Goal: Information Seeking & Learning: Check status

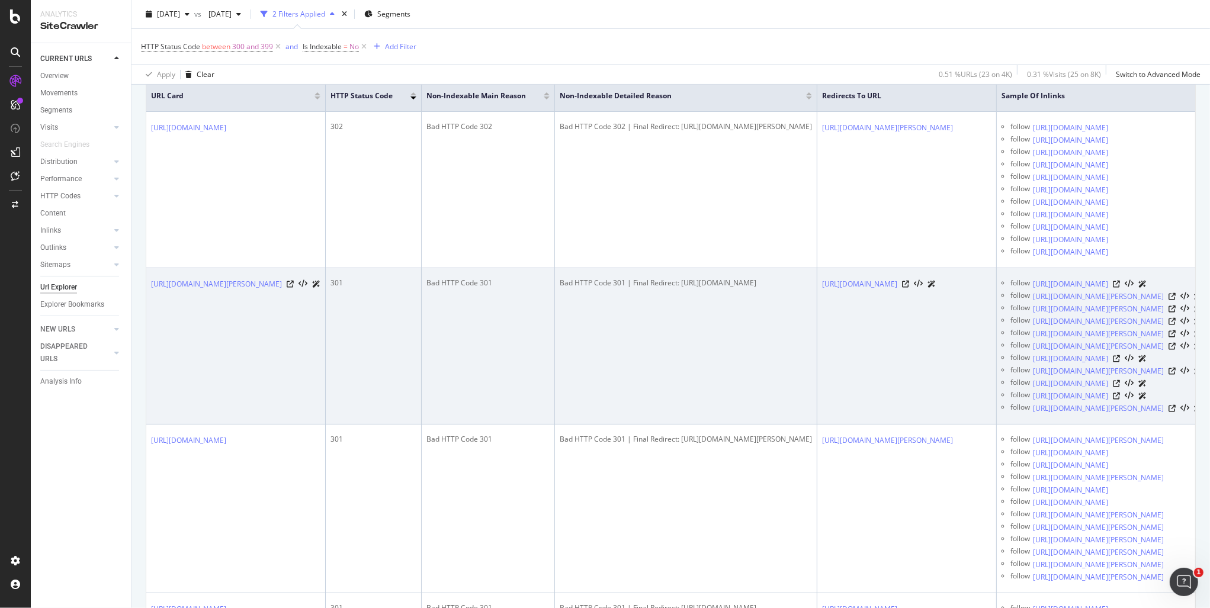
scroll to position [235, 0]
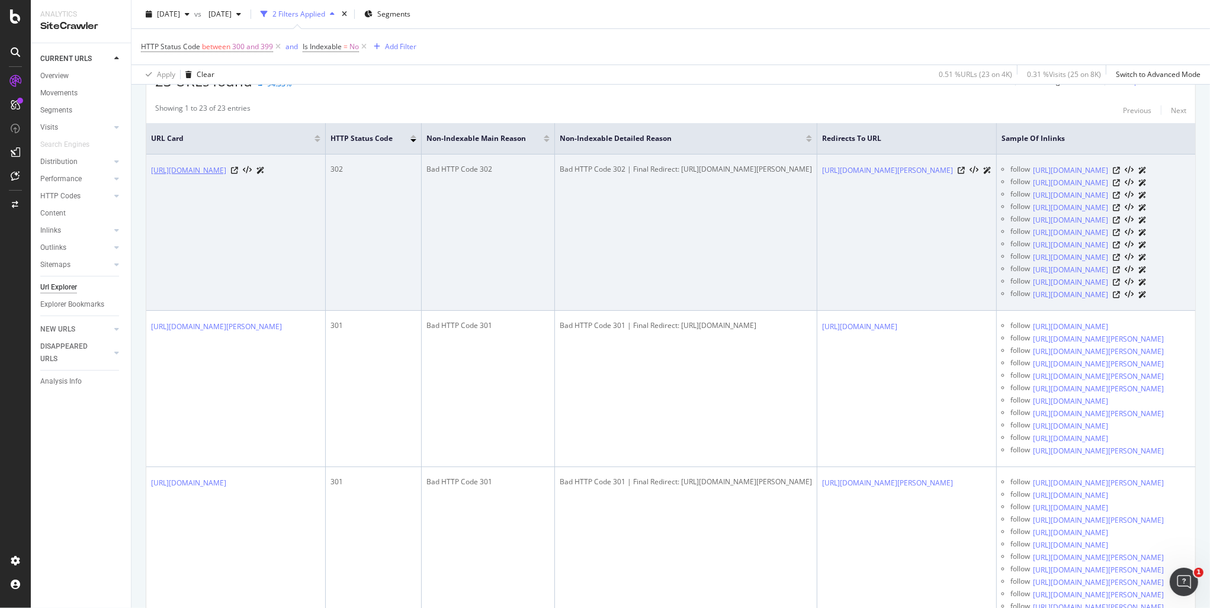
click at [226, 168] on link "https://www.be-wak.fr/fr/48279-comptoir-bar-noir-18-cm.html" at bounding box center [188, 171] width 75 height 12
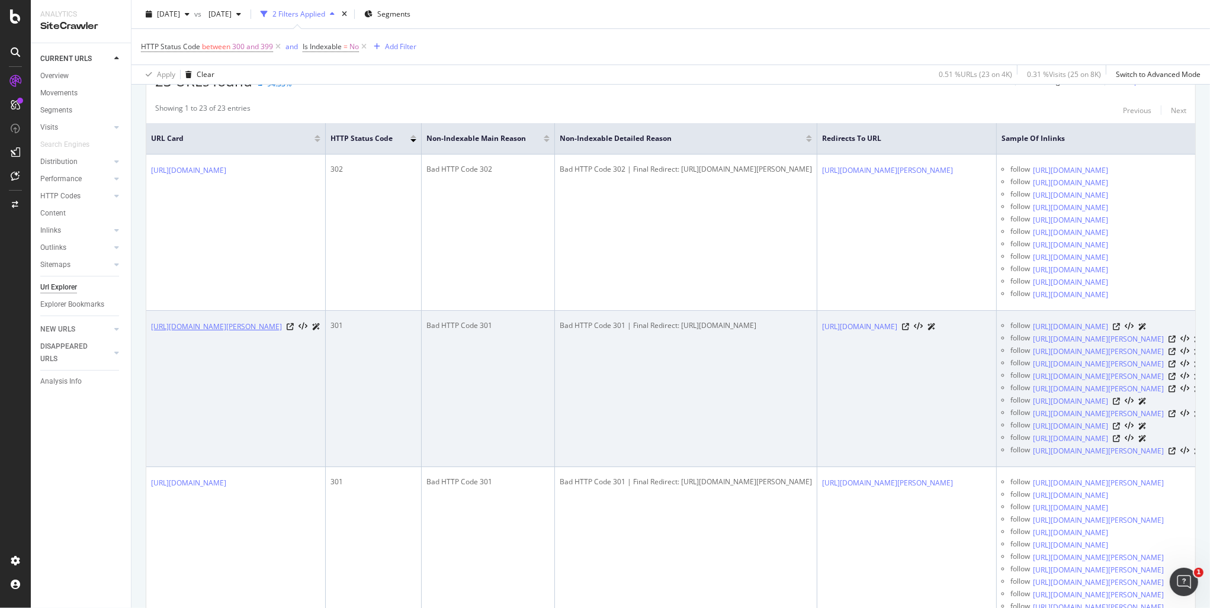
click at [282, 333] on link "https://www.be-wak.fr/fr/45659-sac-a-dos-gregory-maven-35-women-rosewood-red.ht…" at bounding box center [216, 327] width 131 height 12
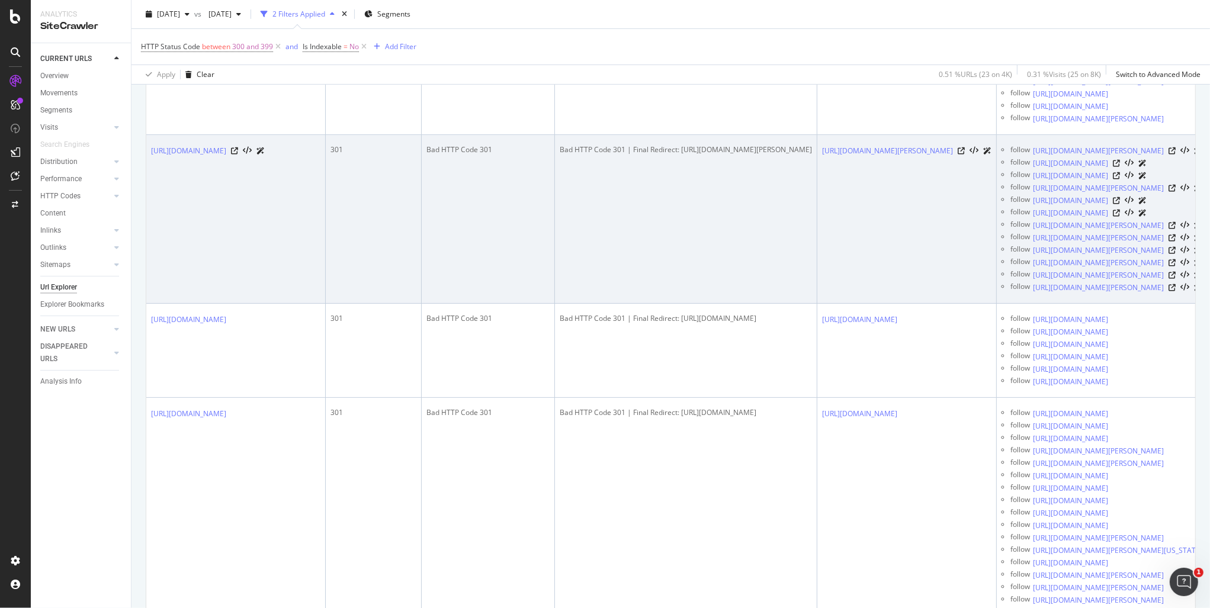
scroll to position [586, 0]
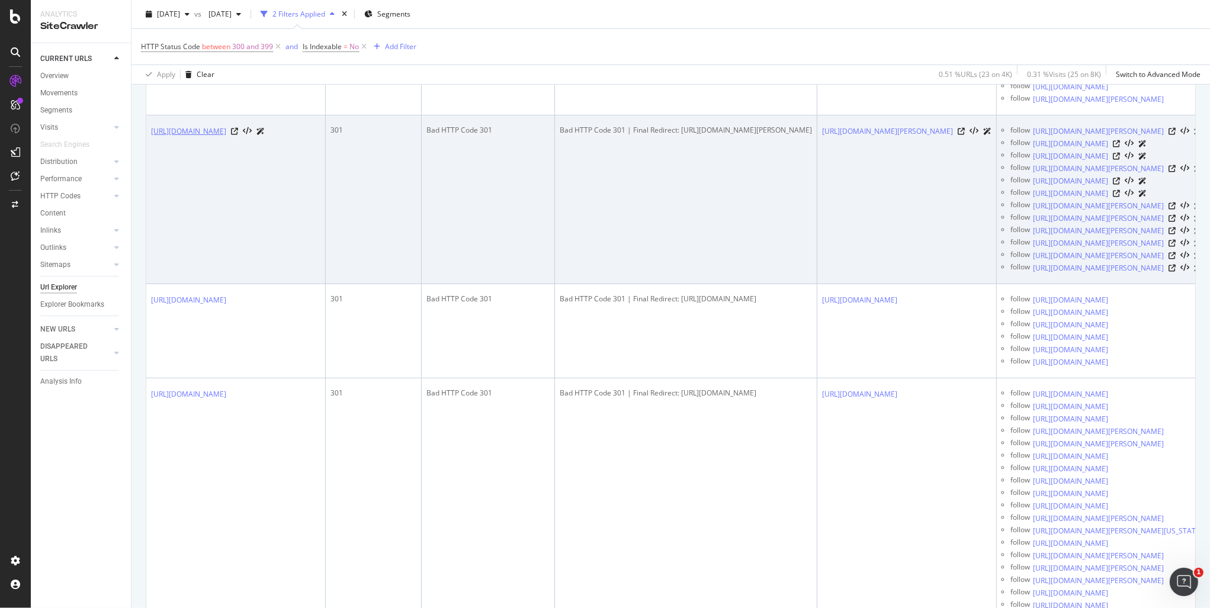
click at [226, 137] on link "https://www.be-wak.fr/fr/35731-sacoche-velo-road-master-shopper-marine-vaude-12…" at bounding box center [188, 132] width 75 height 12
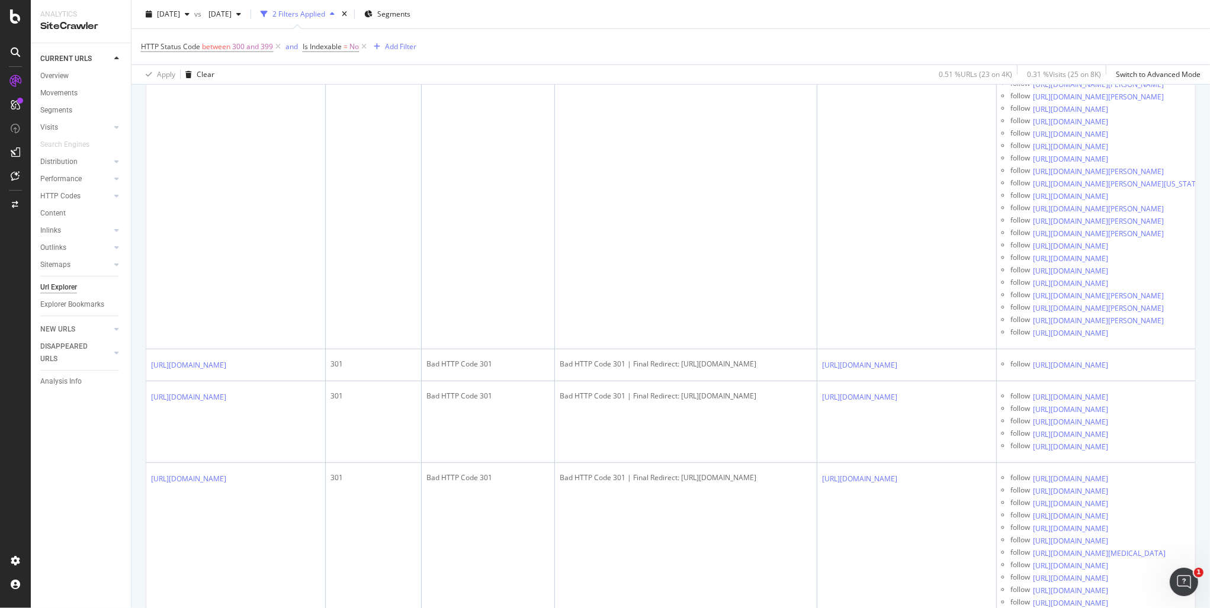
scroll to position [938, 0]
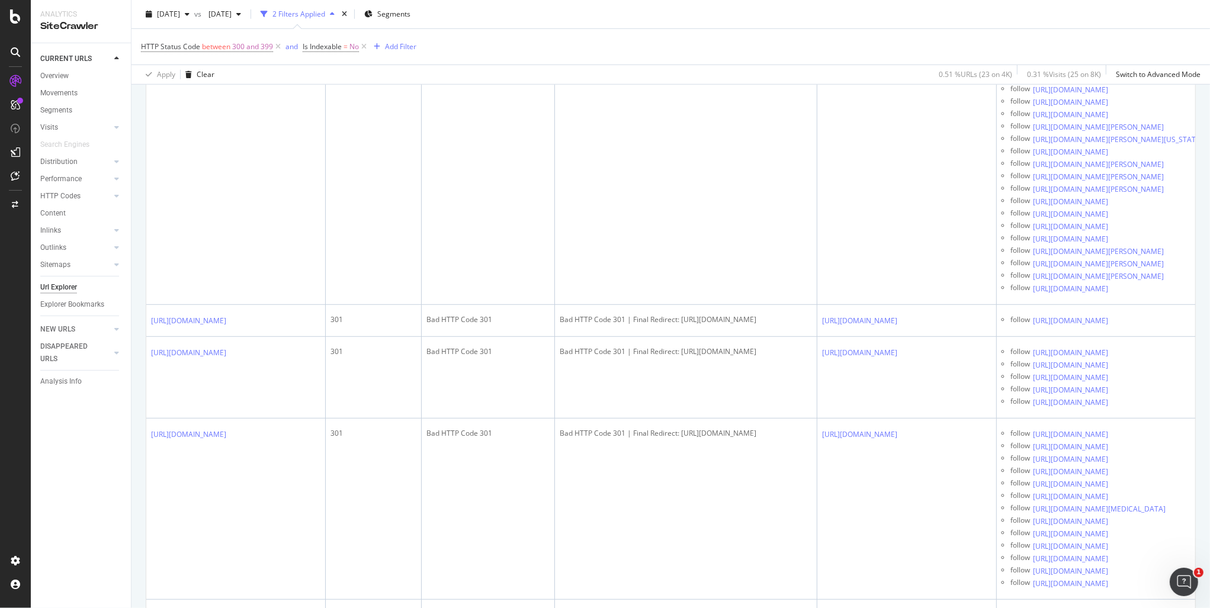
scroll to position [997, 0]
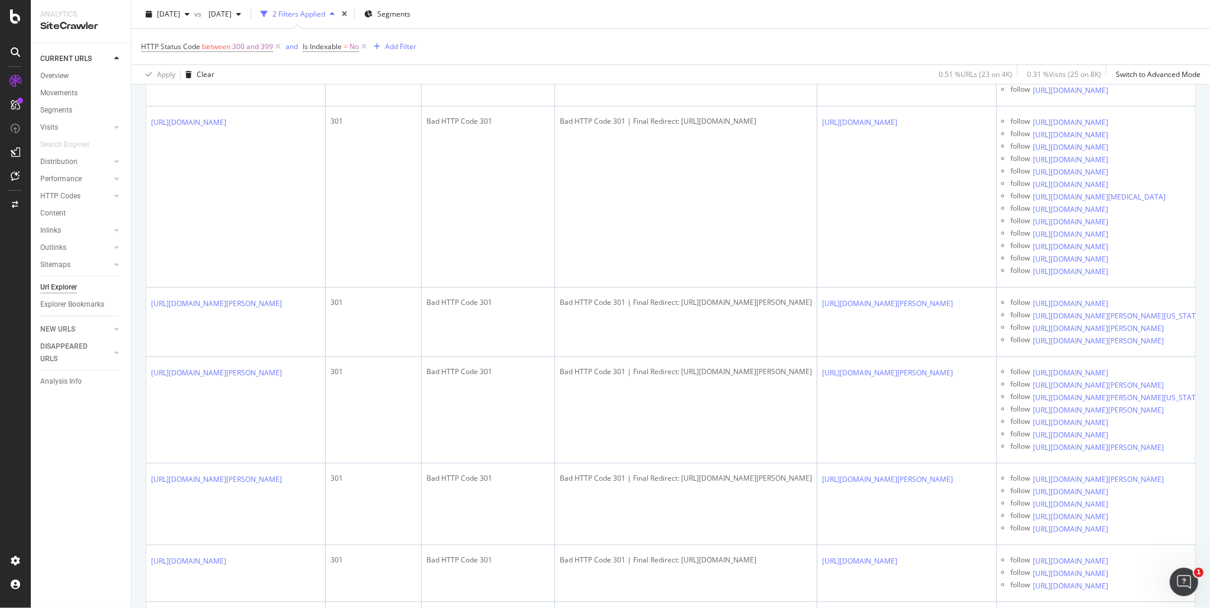
scroll to position [1583, 0]
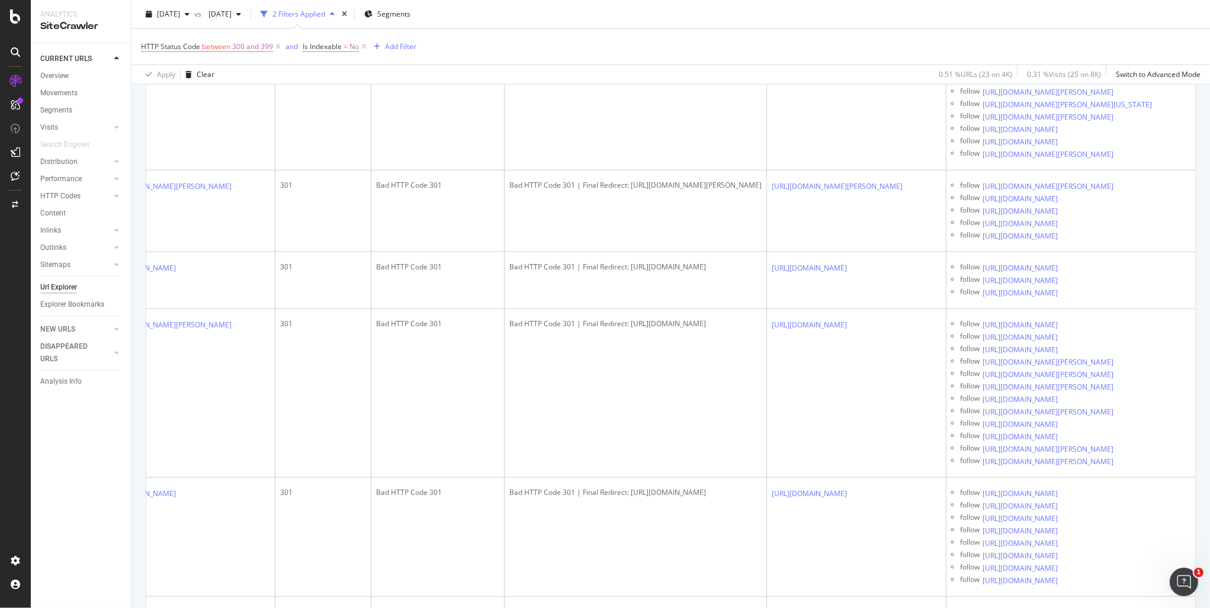
scroll to position [0, 372]
drag, startPoint x: 474, startPoint y: 316, endPoint x: 634, endPoint y: 319, distance: 159.9
drag, startPoint x: 604, startPoint y: 321, endPoint x: 570, endPoint y: 324, distance: 33.9
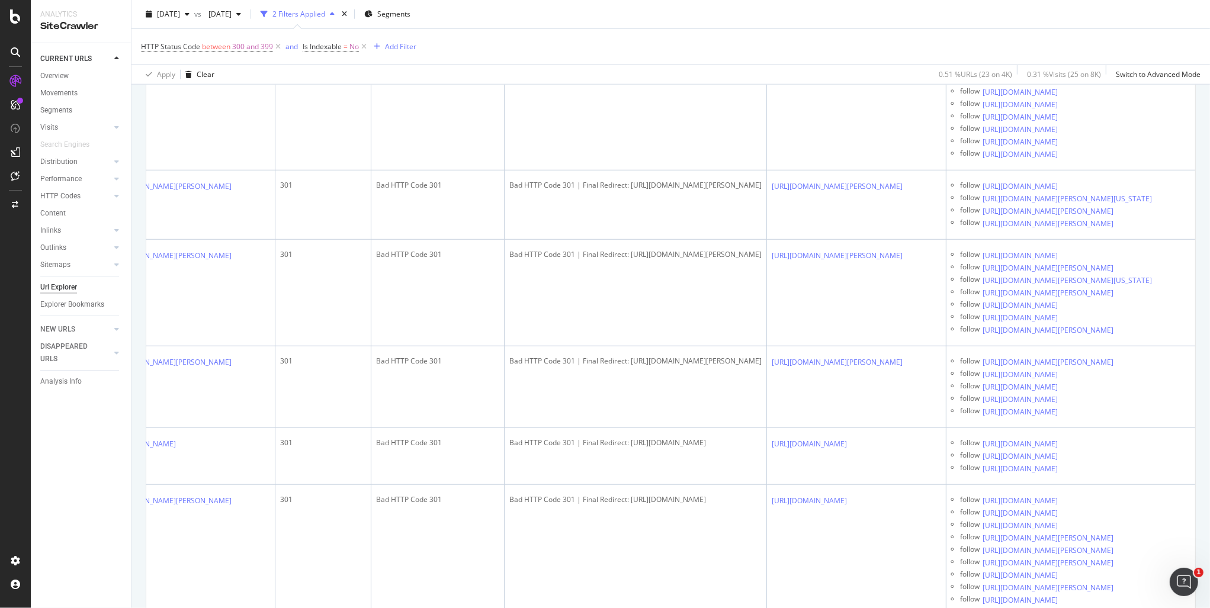
scroll to position [1583, 0]
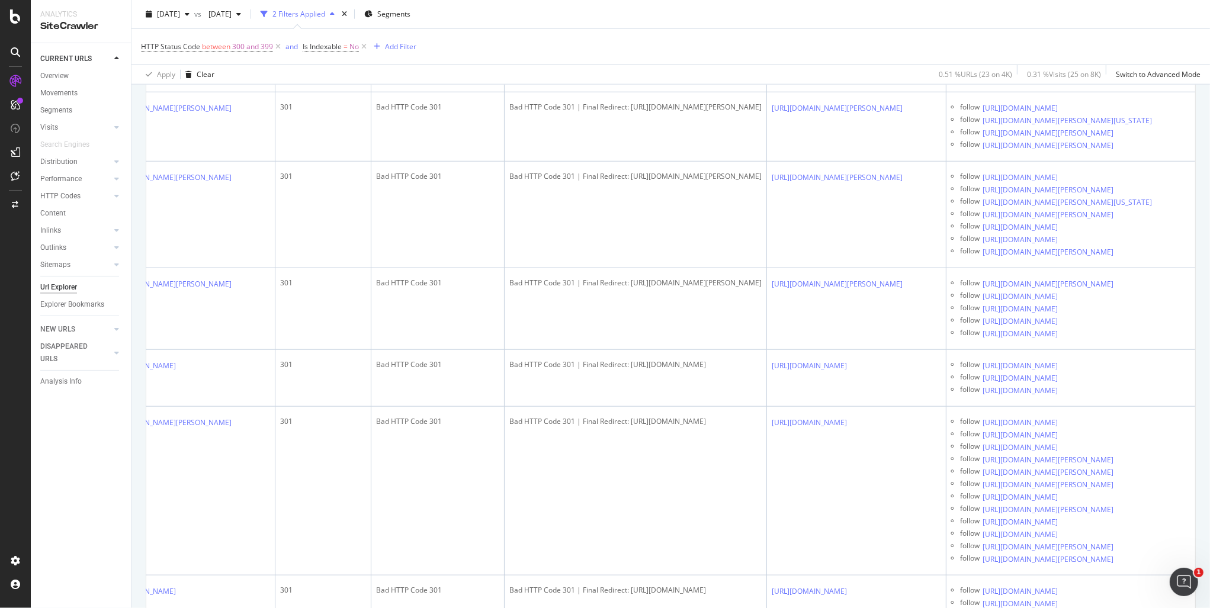
drag, startPoint x: 717, startPoint y: 415, endPoint x: 701, endPoint y: 429, distance: 21.8
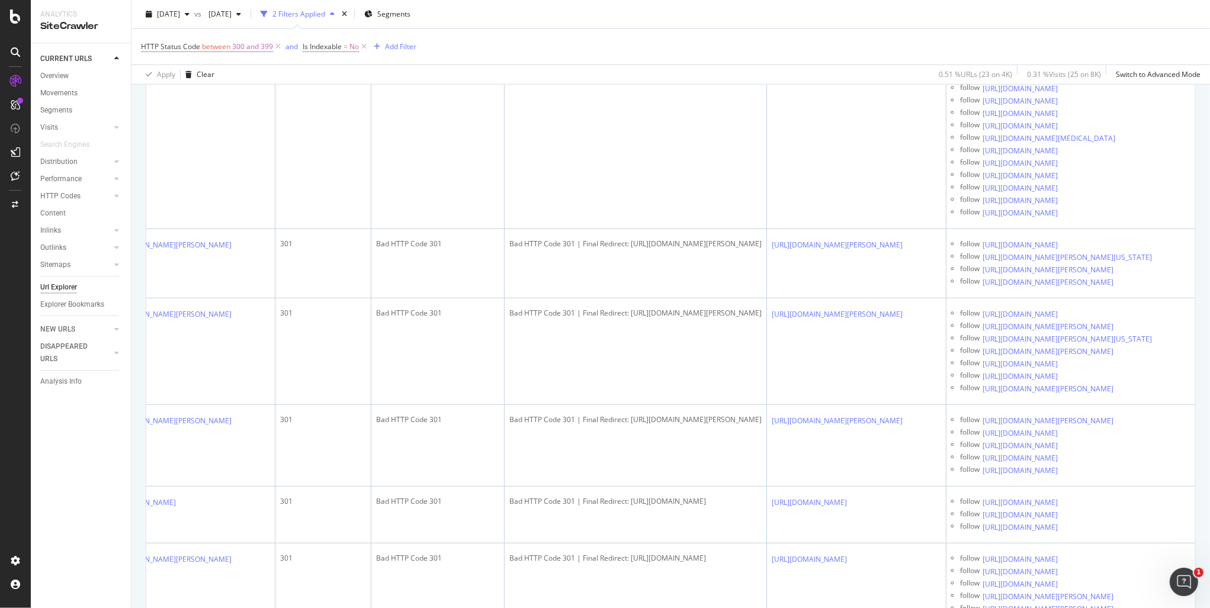
scroll to position [0, 220]
drag, startPoint x: 689, startPoint y: 448, endPoint x: 655, endPoint y: 241, distance: 210.1
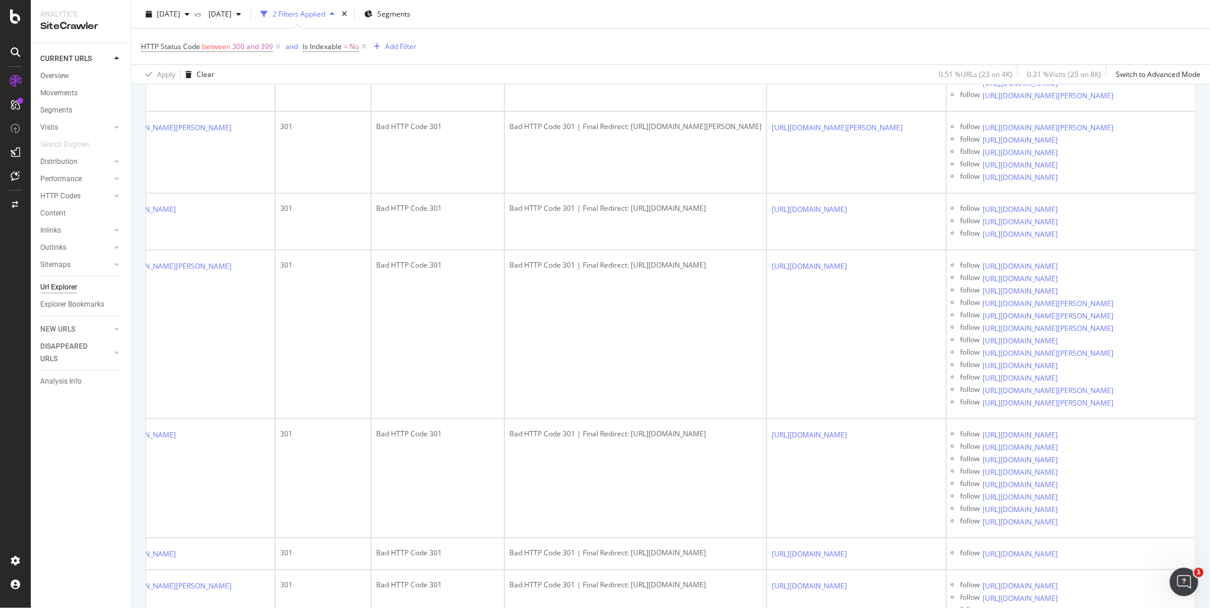
scroll to position [0, 0]
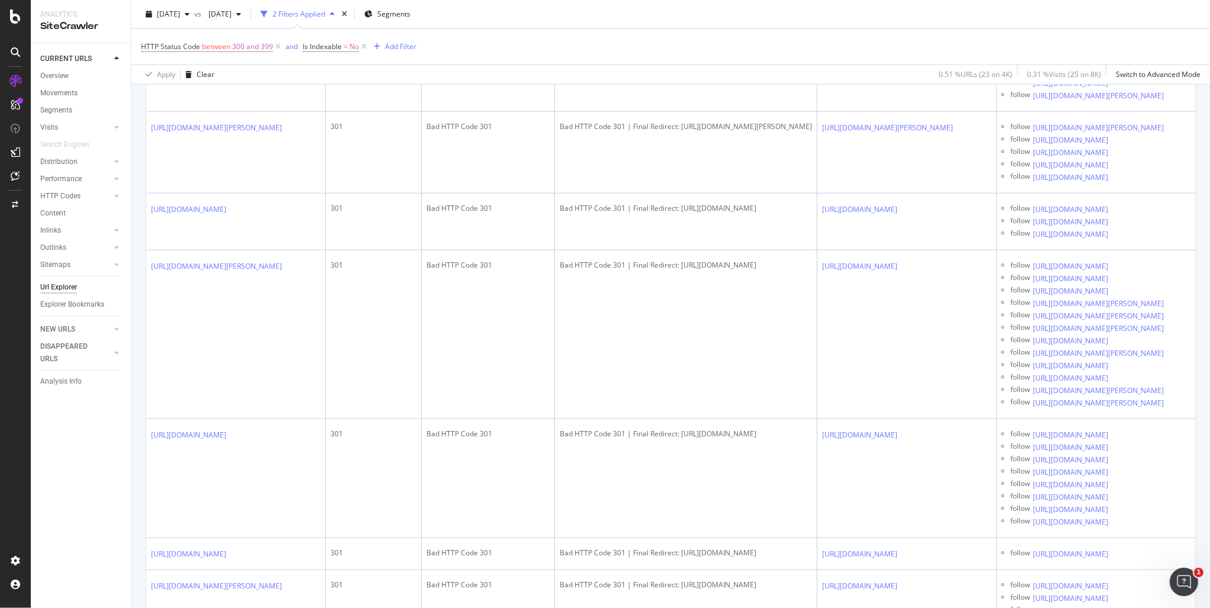
drag, startPoint x: 480, startPoint y: 309, endPoint x: 14, endPoint y: 290, distance: 467.1
drag, startPoint x: 285, startPoint y: 355, endPoint x: 147, endPoint y: 335, distance: 140.1
copy link "https://www.be-wak.fr/fr/43028-home-trainer-wahoo-kickr-smart-v5-wfbktr120.html"
drag, startPoint x: 1034, startPoint y: 349, endPoint x: 966, endPoint y: 326, distance: 72.1
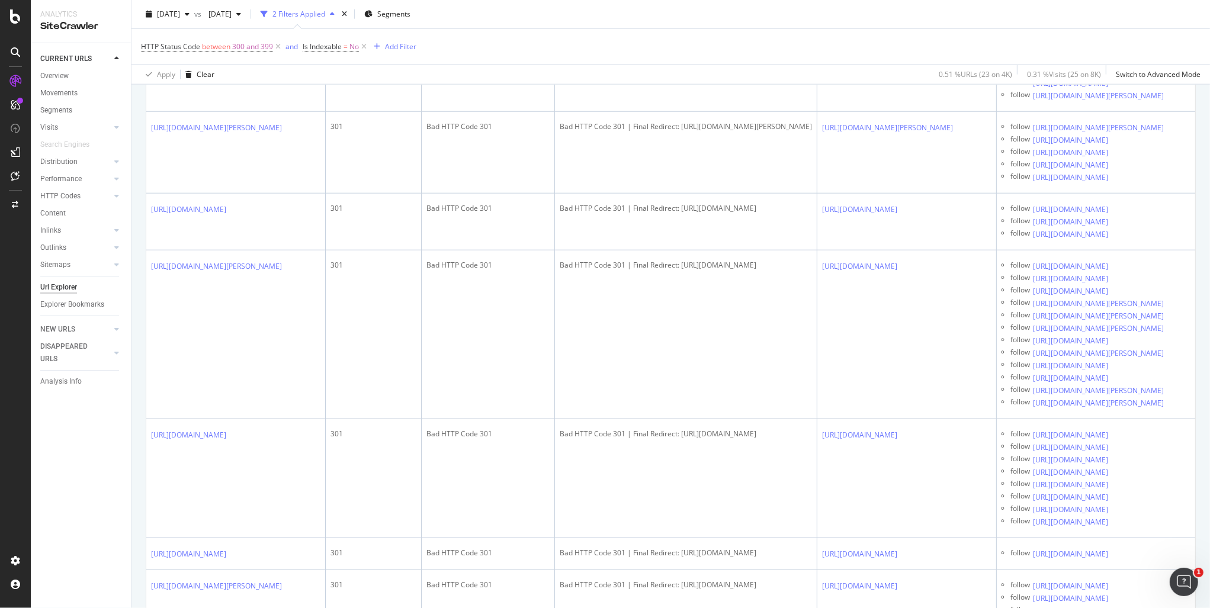
drag, startPoint x: 1046, startPoint y: 353, endPoint x: 970, endPoint y: 330, distance: 79.1
copy link "https://www.be-wak.fr/fr/46726-home-trainer-wahoo-kickr-smart-v6-wfbktr122.html"
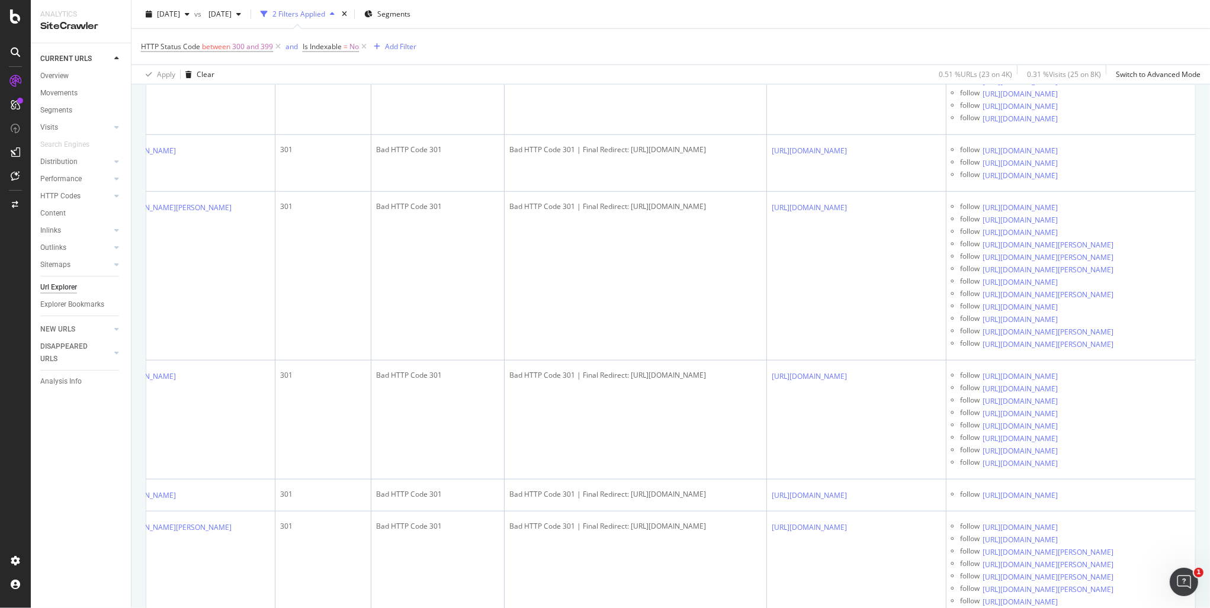
scroll to position [0, 372]
drag, startPoint x: 902, startPoint y: 402, endPoint x: 1038, endPoint y: 381, distance: 137.1
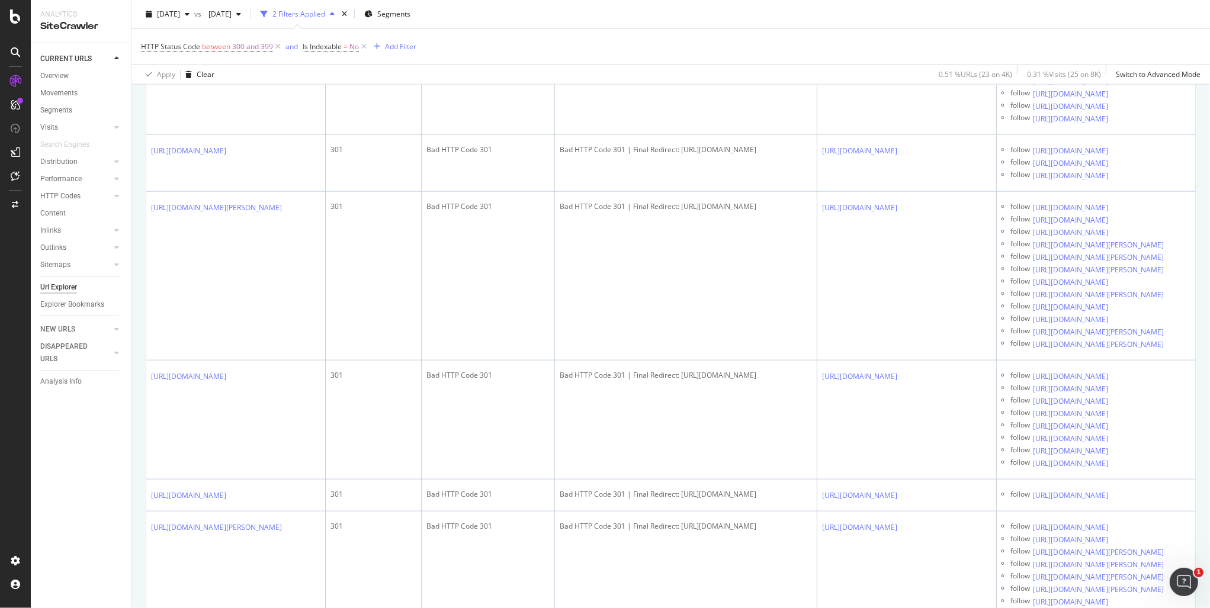
drag, startPoint x: 808, startPoint y: 370, endPoint x: 419, endPoint y: 373, distance: 388.5
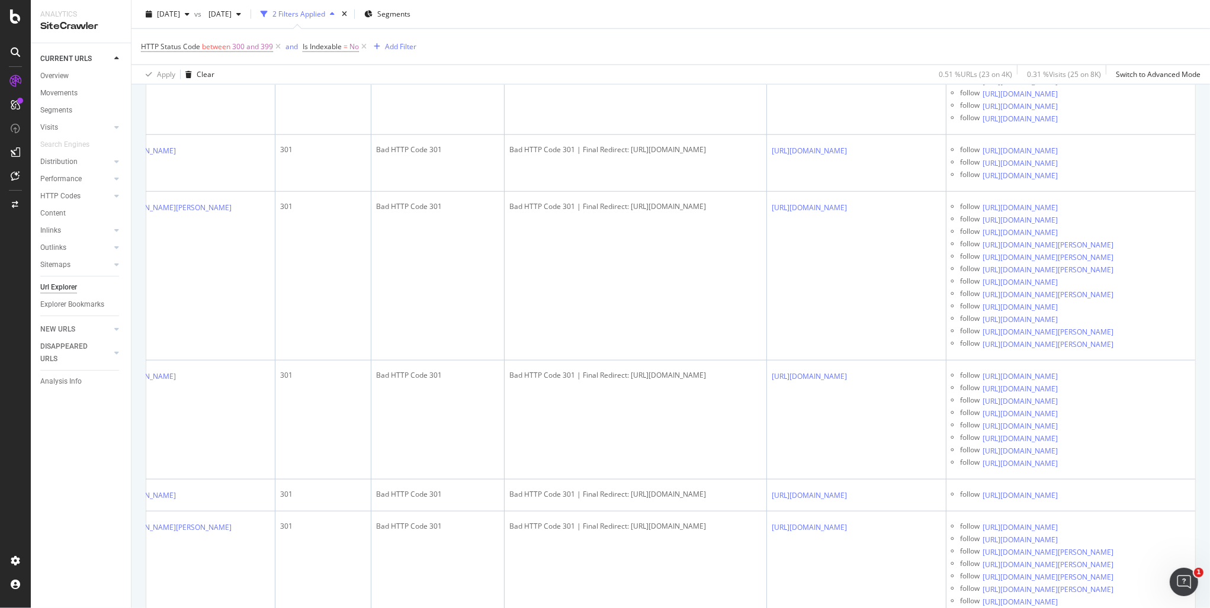
scroll to position [0, 372]
drag, startPoint x: 580, startPoint y: 394, endPoint x: 839, endPoint y: 394, distance: 258.2
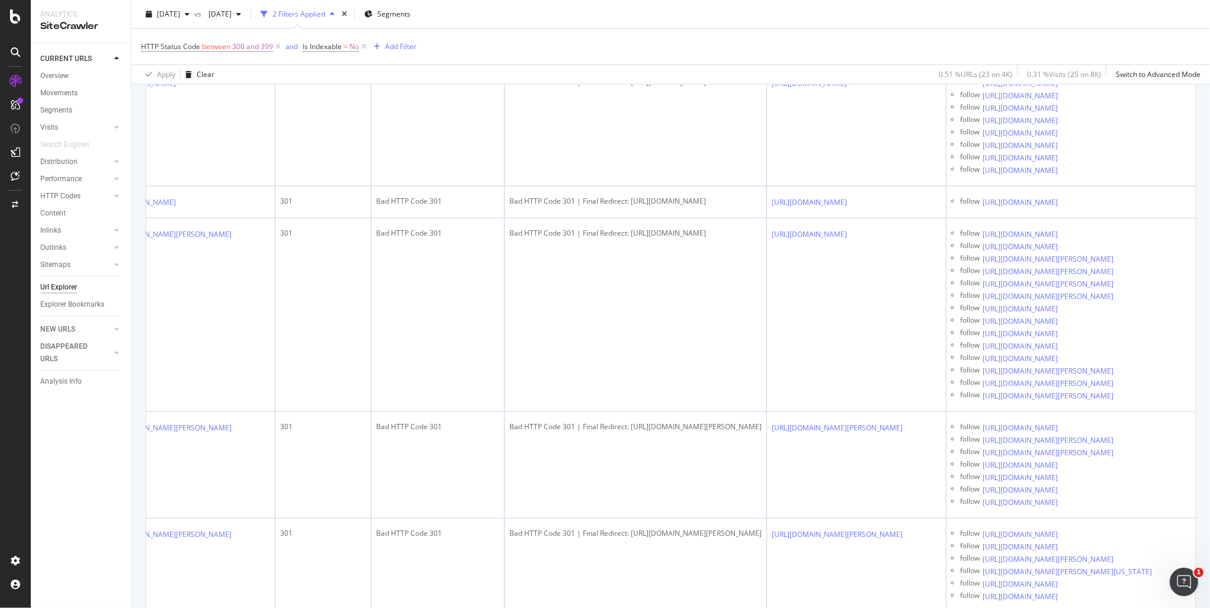
scroll to position [0, 0]
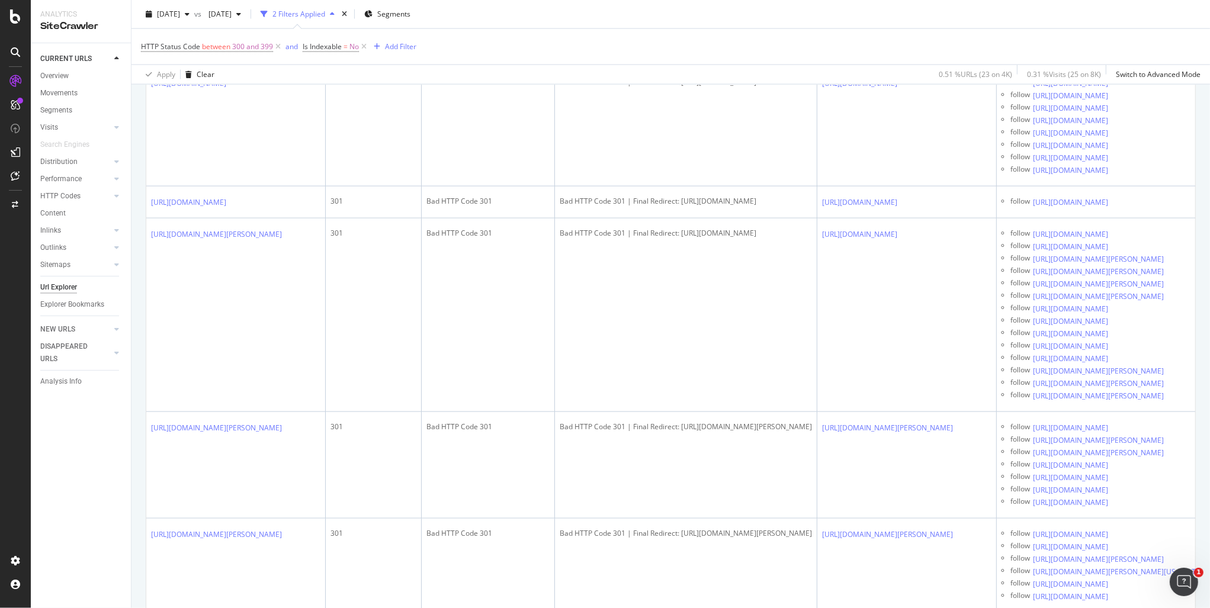
drag, startPoint x: 820, startPoint y: 415, endPoint x: 458, endPoint y: 388, distance: 363.4
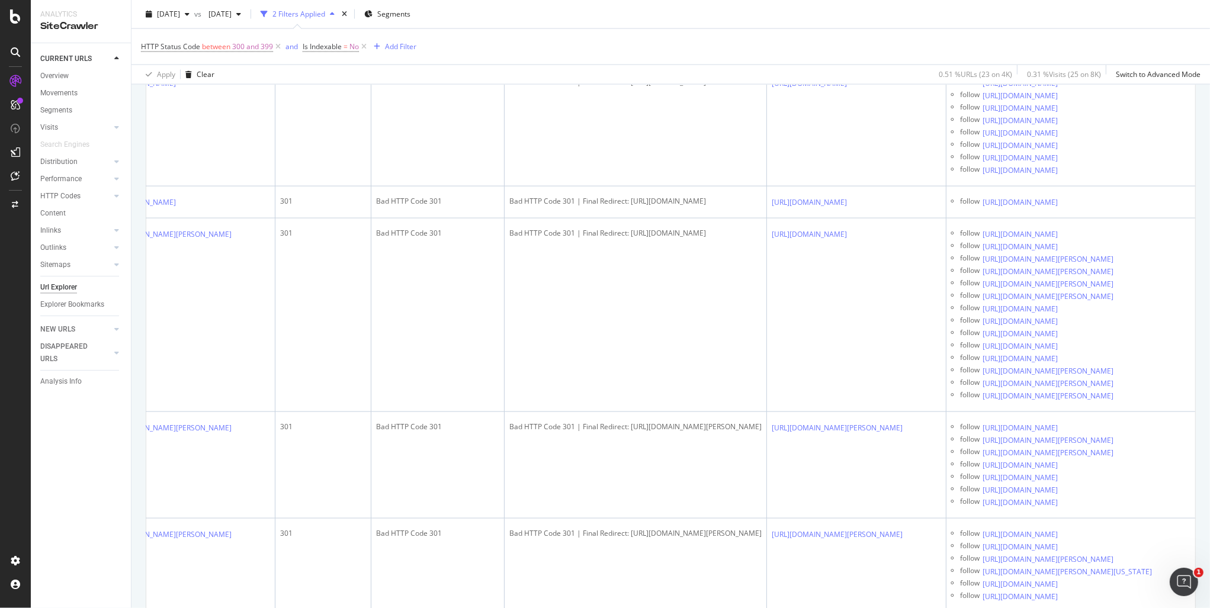
scroll to position [0, 372]
drag, startPoint x: 467, startPoint y: 397, endPoint x: 618, endPoint y: 399, distance: 151.6
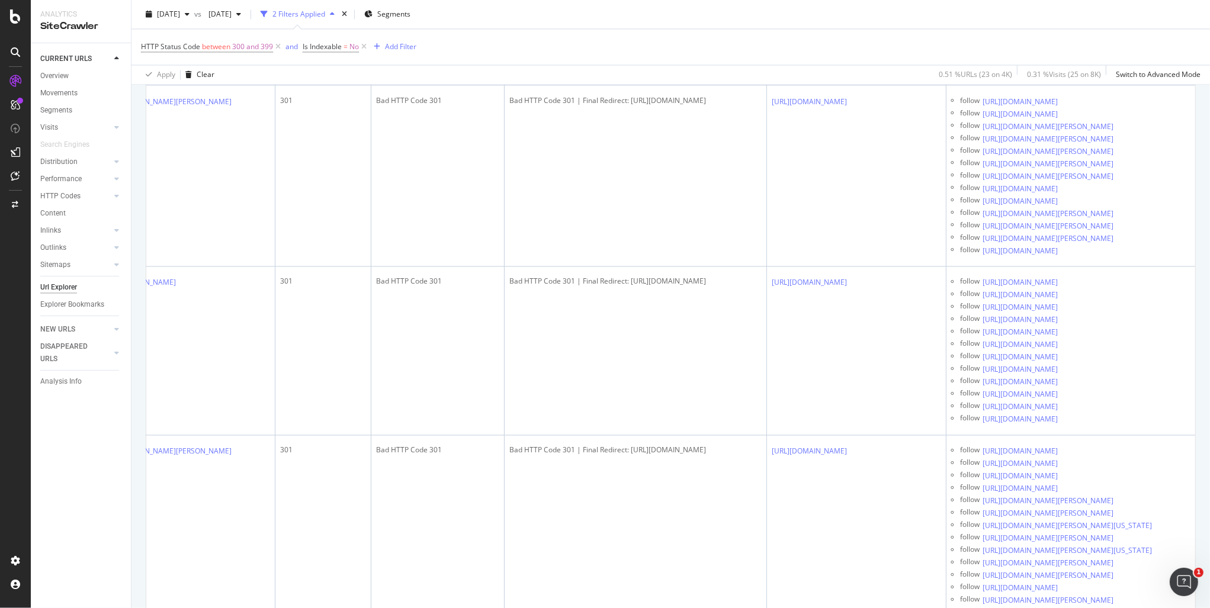
scroll to position [0, 0]
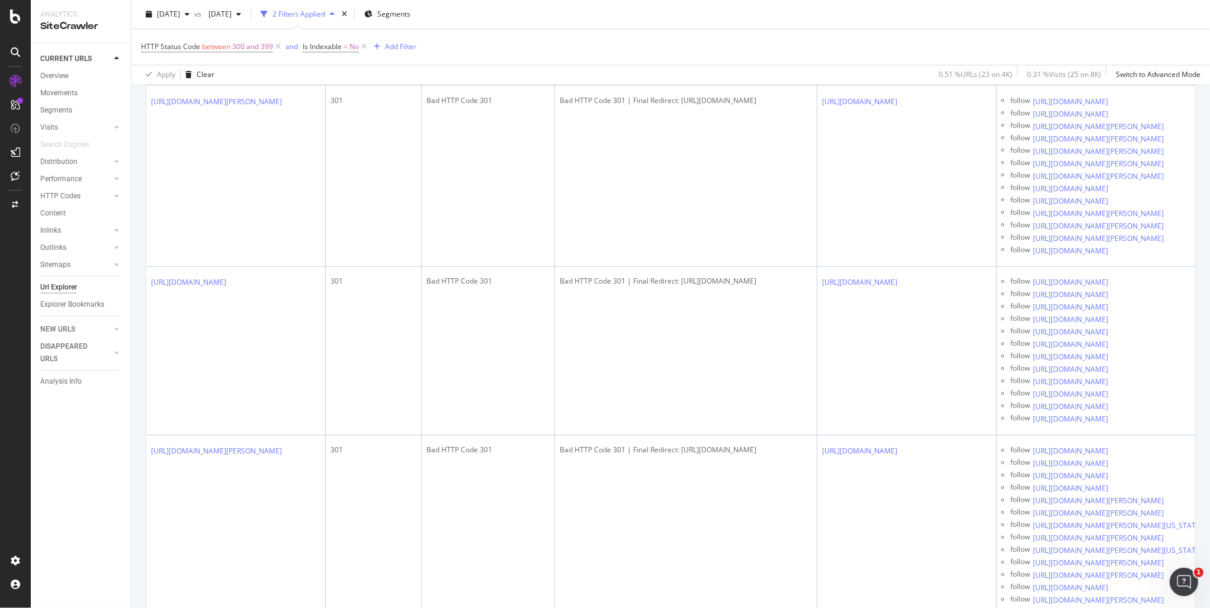
drag, startPoint x: 720, startPoint y: 413, endPoint x: 346, endPoint y: 381, distance: 375.7
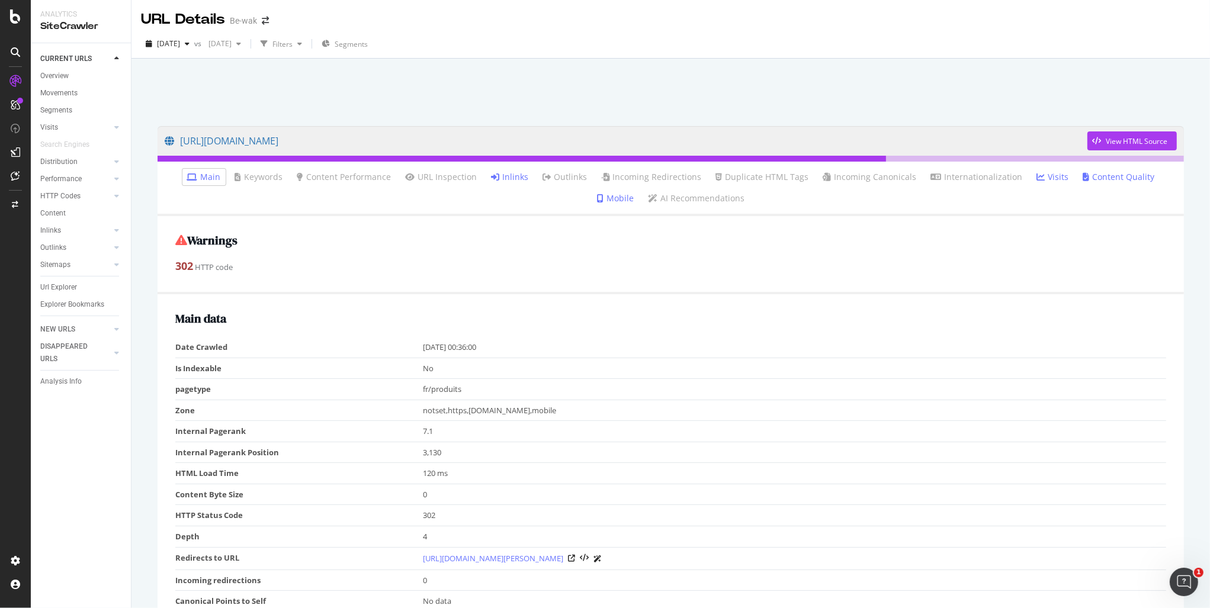
click at [495, 184] on li "Inlinks" at bounding box center [510, 177] width 47 height 17
click at [495, 178] on link "Inlinks" at bounding box center [510, 177] width 37 height 12
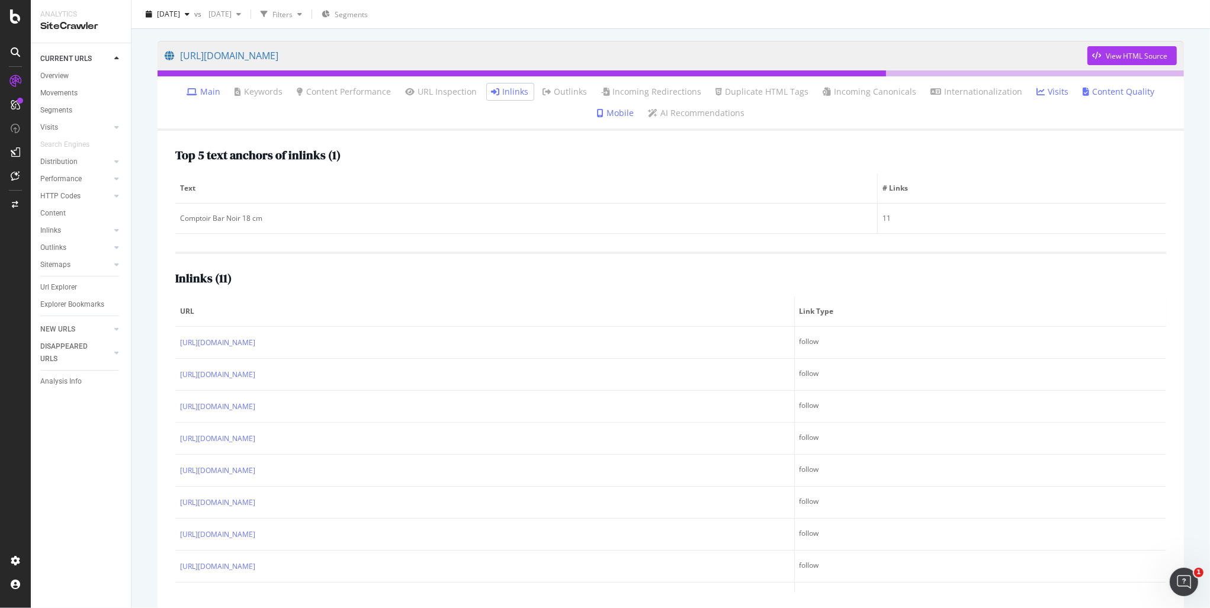
scroll to position [99, 0]
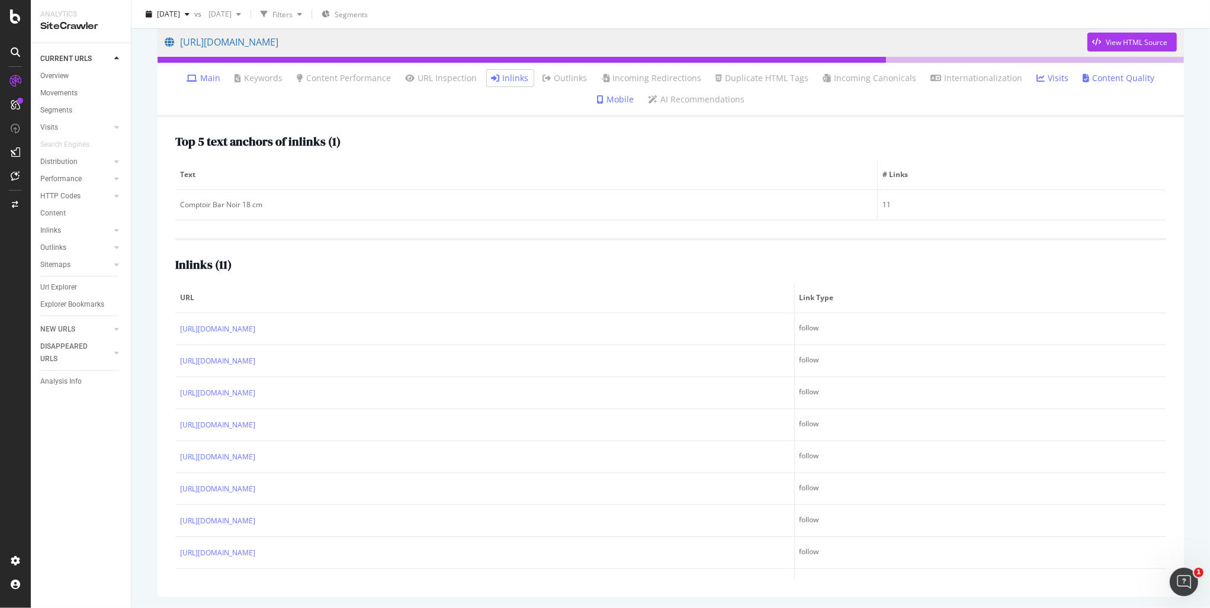
click at [191, 80] on link "Main" at bounding box center [204, 78] width 34 height 12
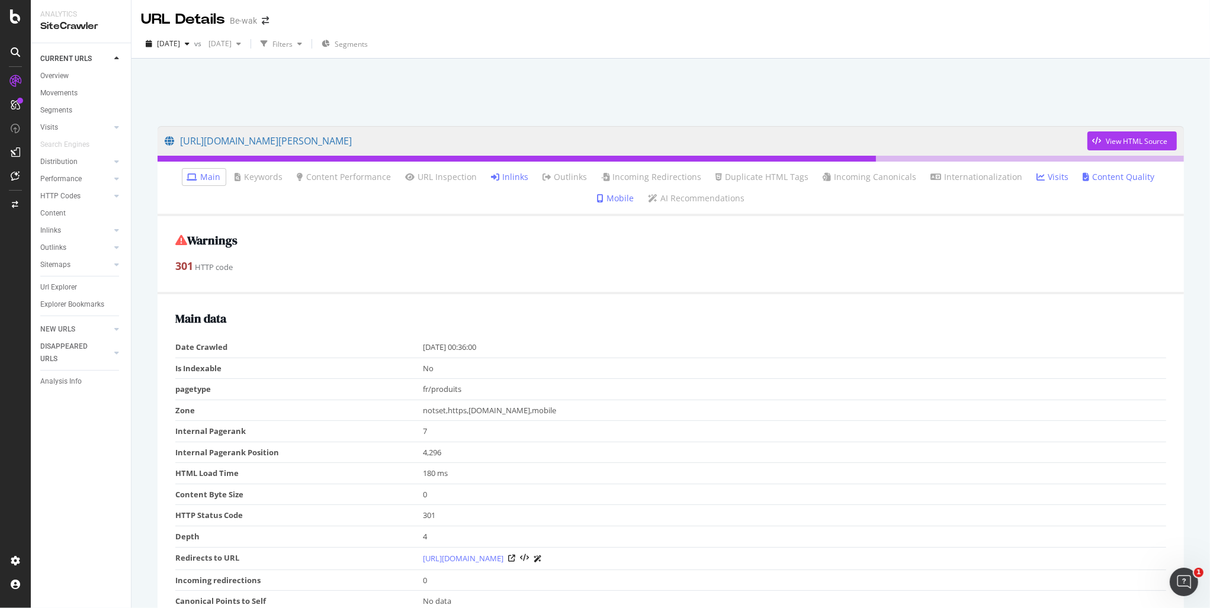
click at [492, 179] on link "Inlinks" at bounding box center [510, 177] width 37 height 12
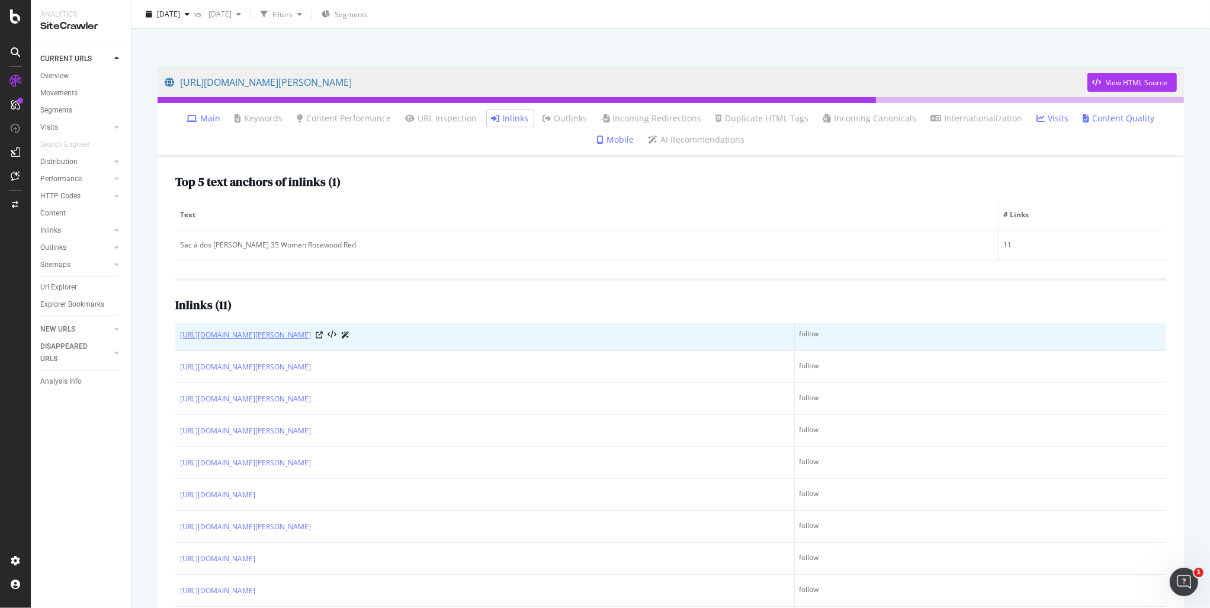
scroll to position [85, 0]
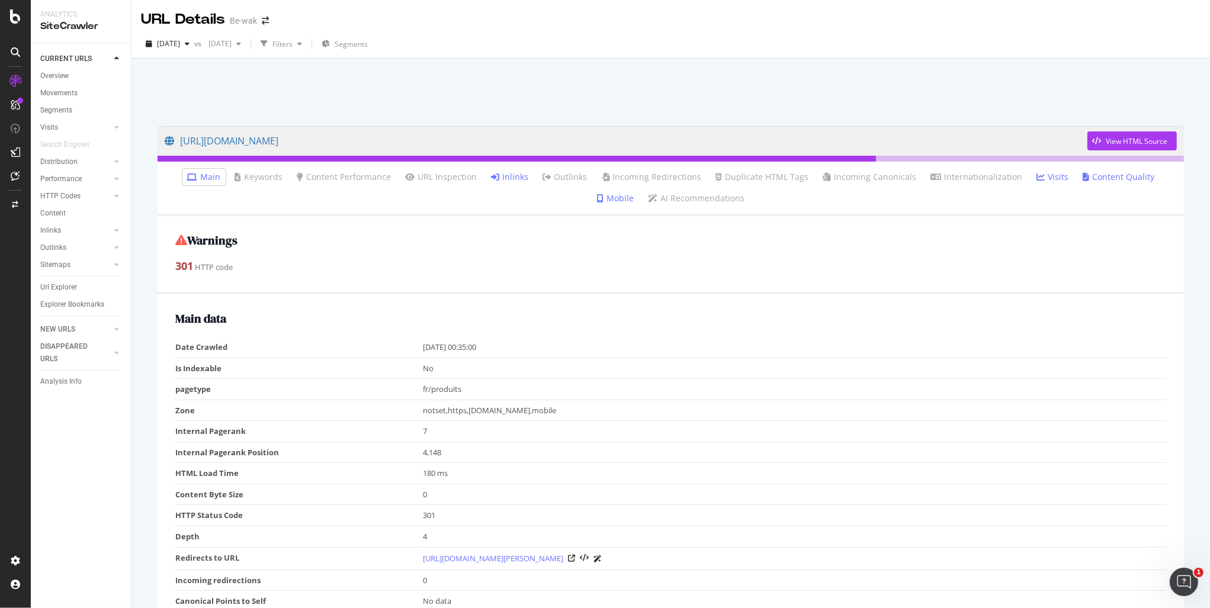
click at [493, 181] on link "Inlinks" at bounding box center [510, 177] width 37 height 12
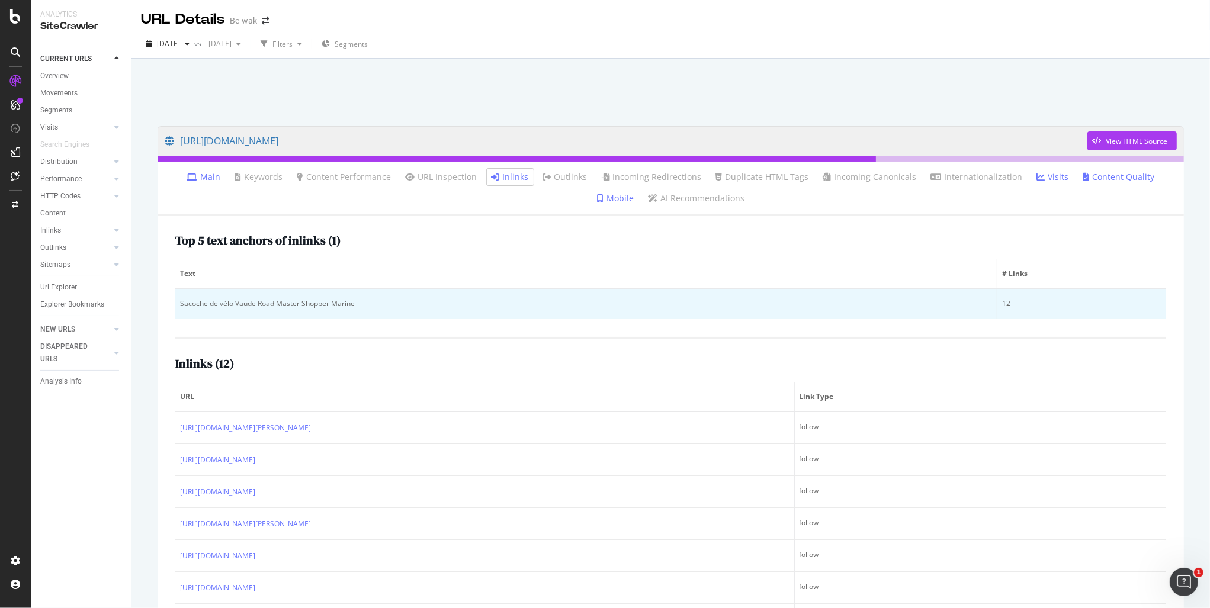
scroll to position [99, 0]
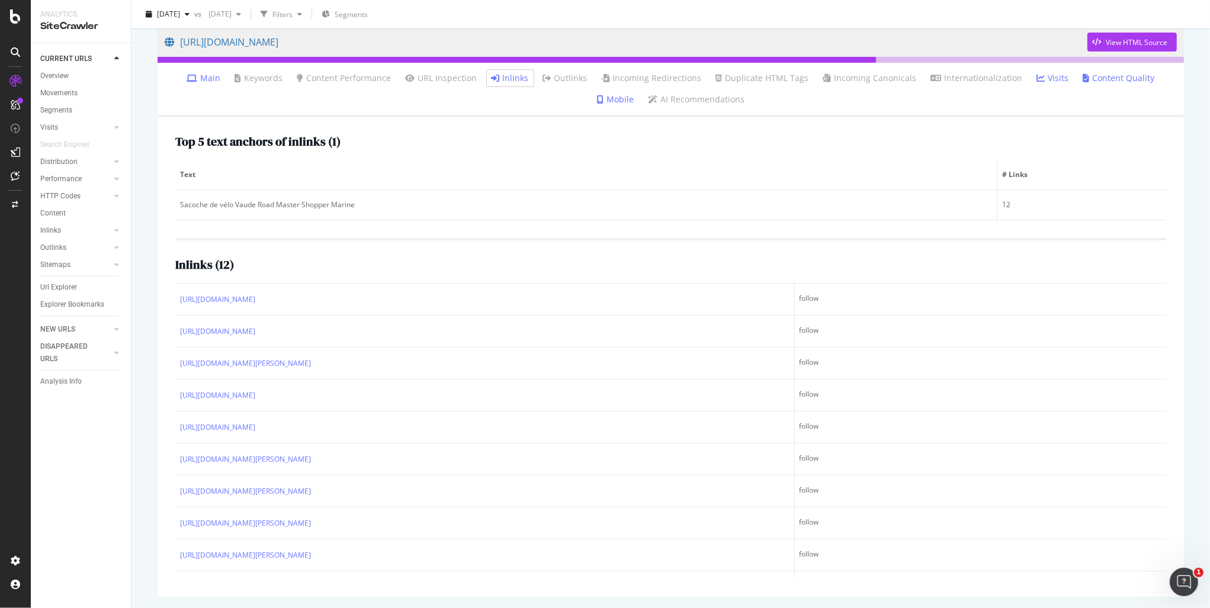
click at [187, 75] on icon at bounding box center [192, 78] width 11 height 8
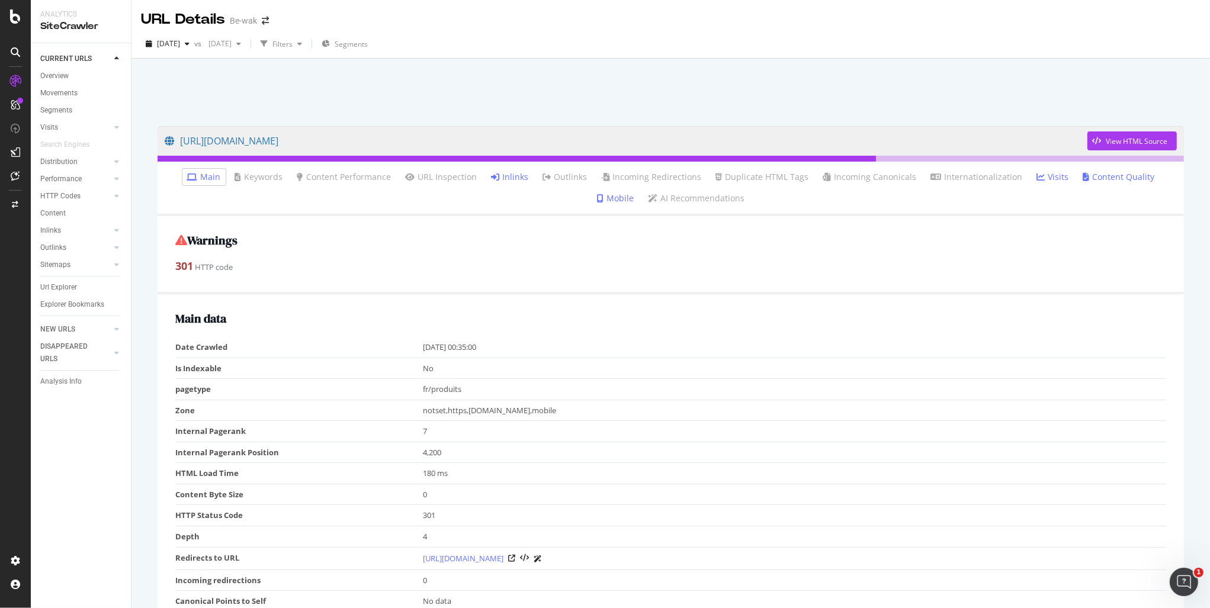
click at [487, 171] on li "Inlinks" at bounding box center [510, 177] width 47 height 17
click at [492, 179] on link "Inlinks" at bounding box center [510, 177] width 37 height 12
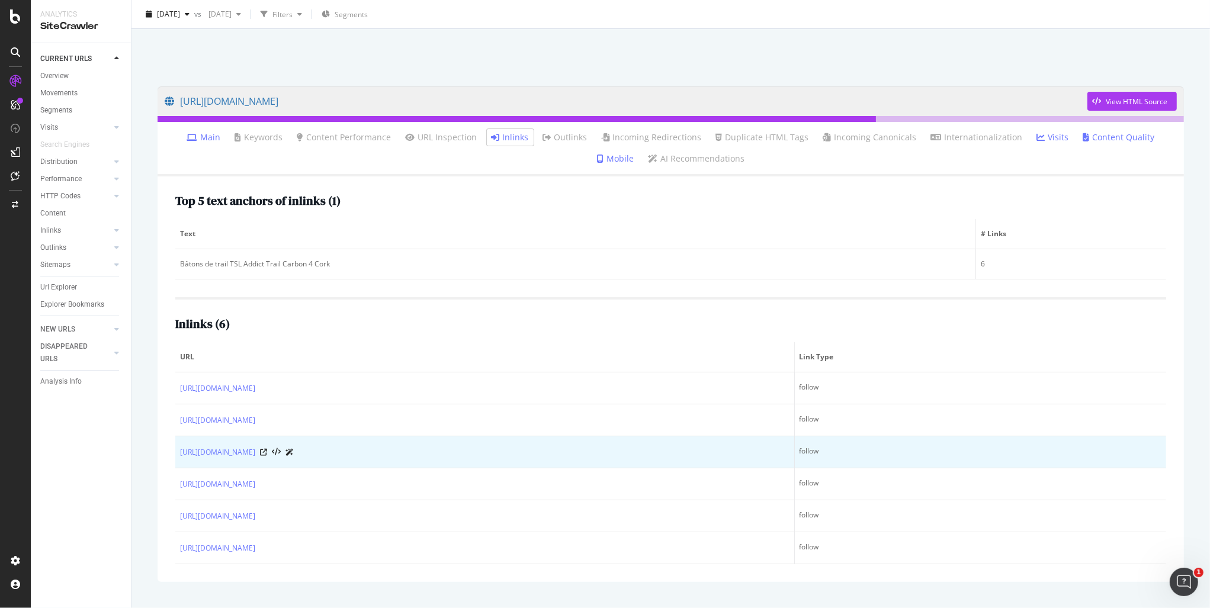
scroll to position [59, 0]
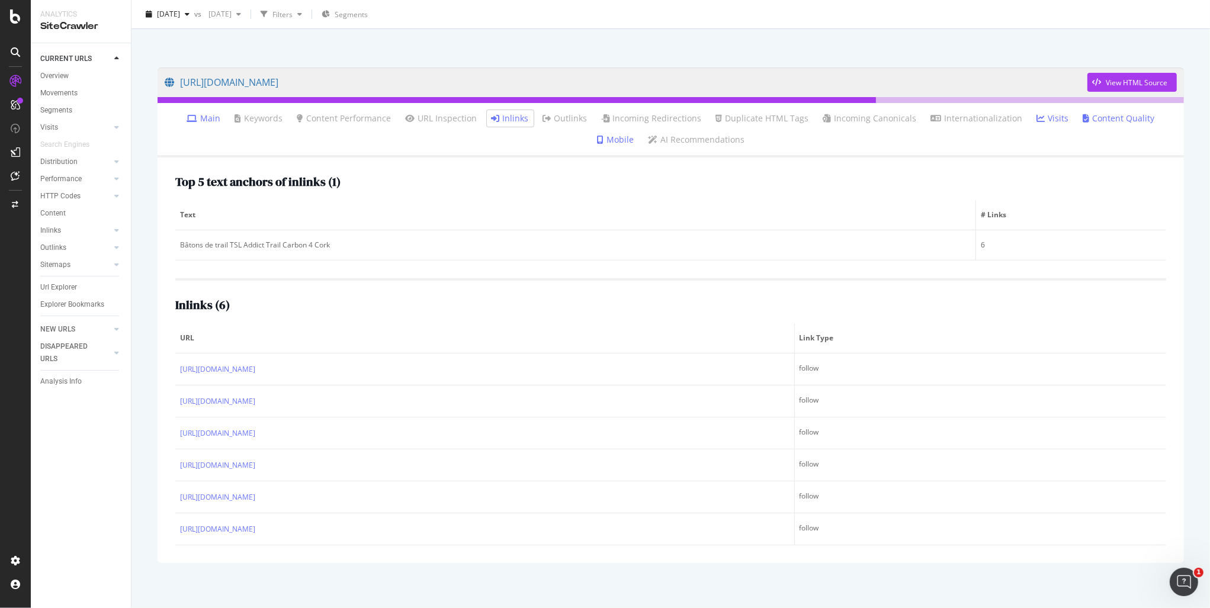
click at [202, 123] on li "Main" at bounding box center [203, 118] width 43 height 17
click at [194, 116] on link "Main" at bounding box center [204, 119] width 34 height 12
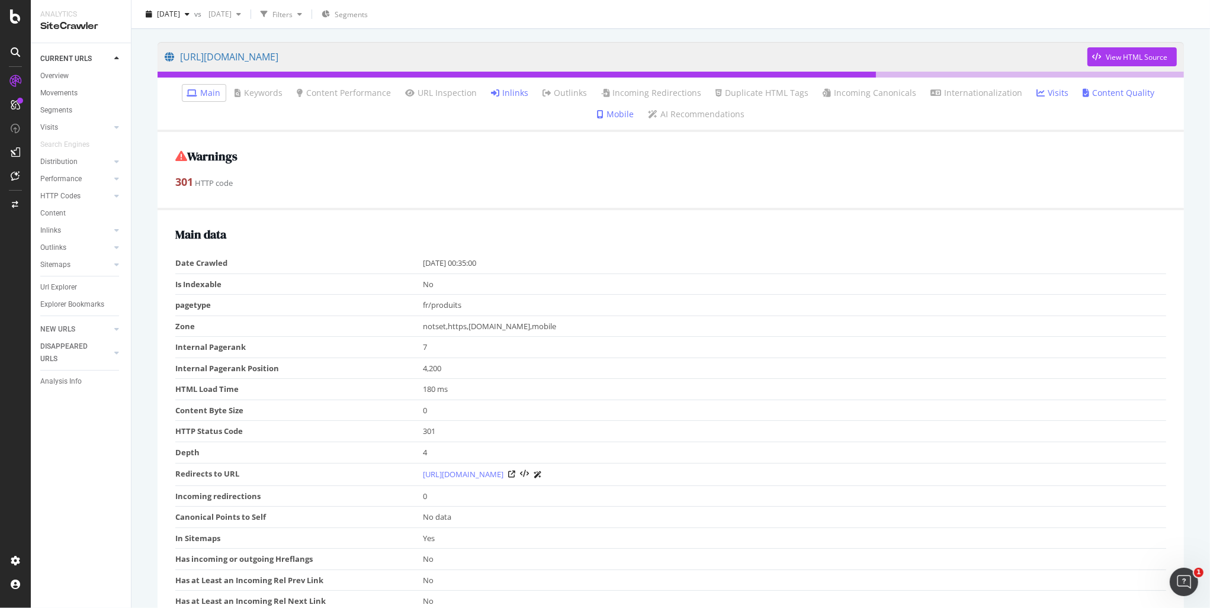
scroll to position [293, 0]
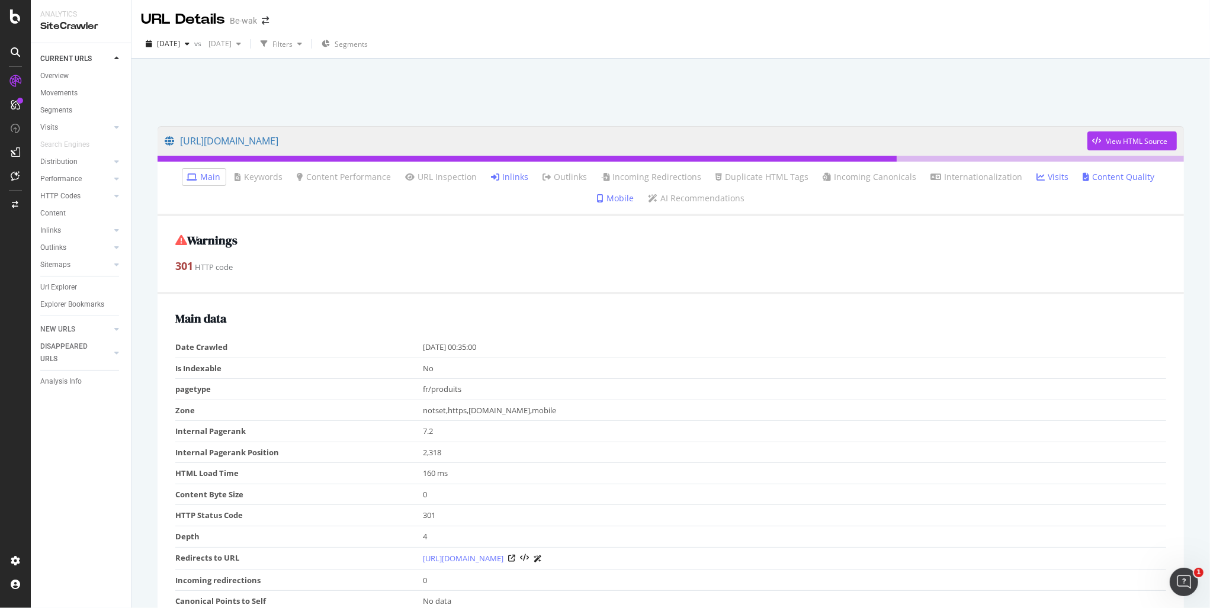
click at [492, 183] on link "Inlinks" at bounding box center [510, 177] width 37 height 12
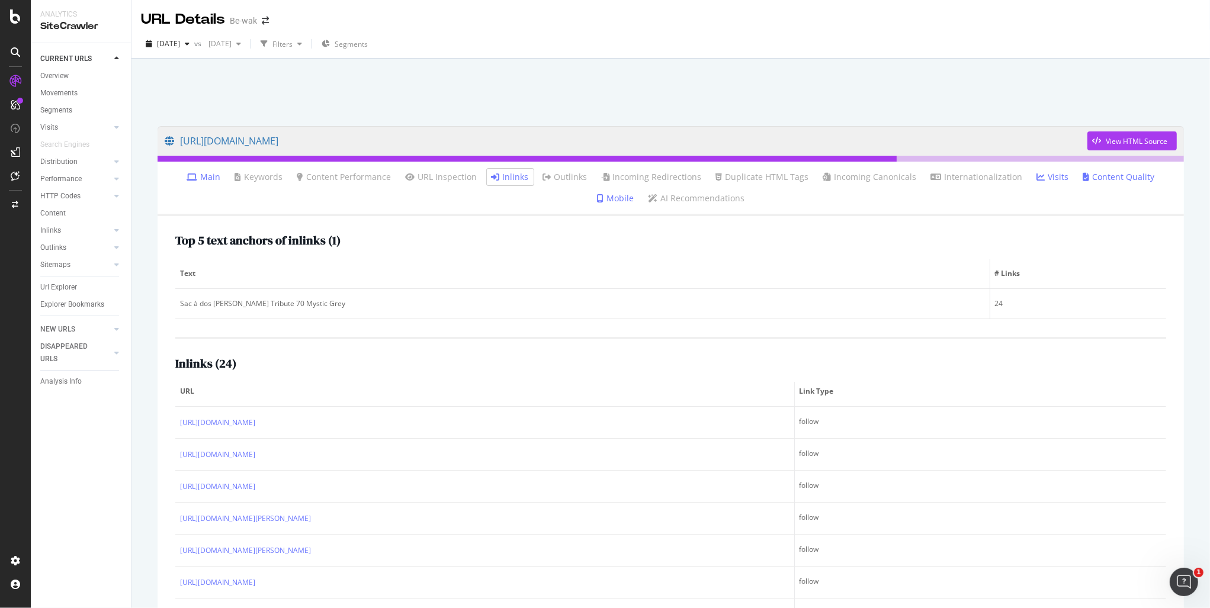
click at [187, 181] on link "Main" at bounding box center [204, 177] width 34 height 12
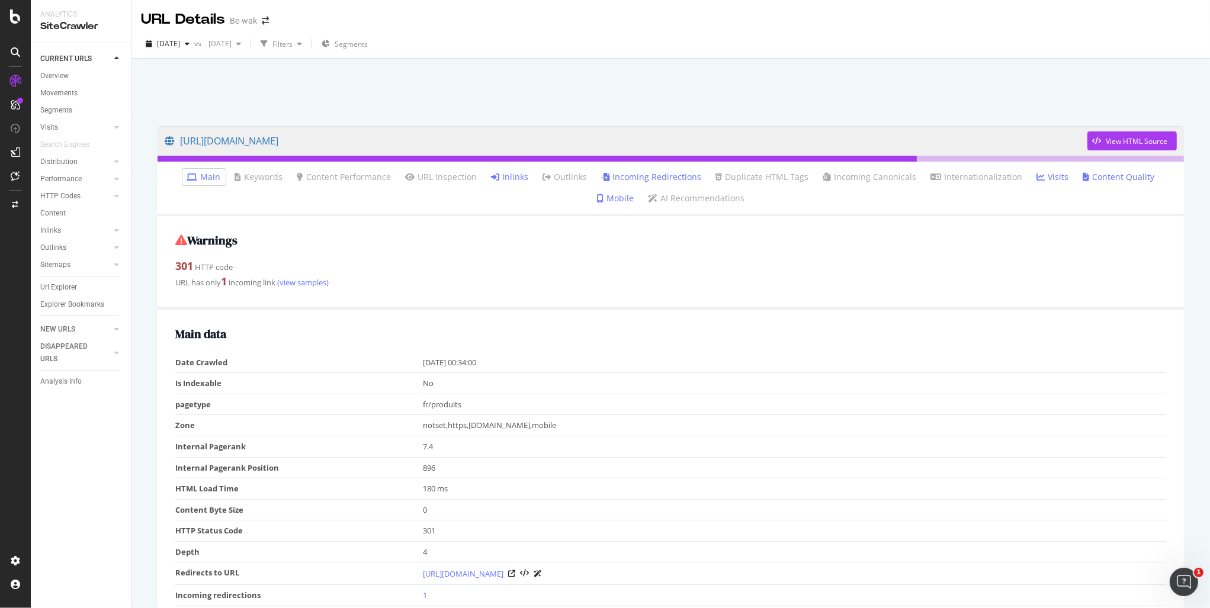
click at [497, 180] on link "Inlinks" at bounding box center [510, 177] width 37 height 12
